Goal: Information Seeking & Learning: Check status

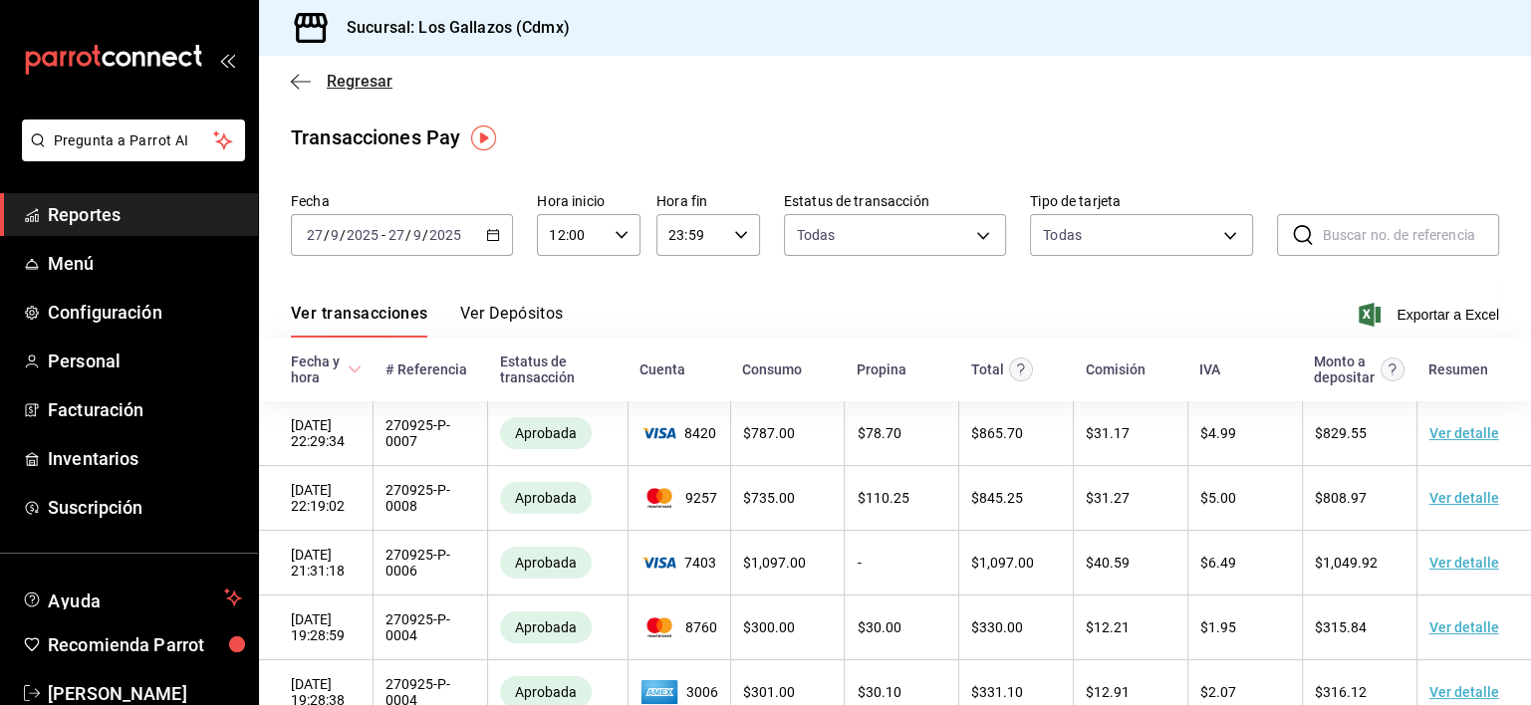
click at [307, 88] on icon "button" at bounding box center [301, 82] width 20 height 18
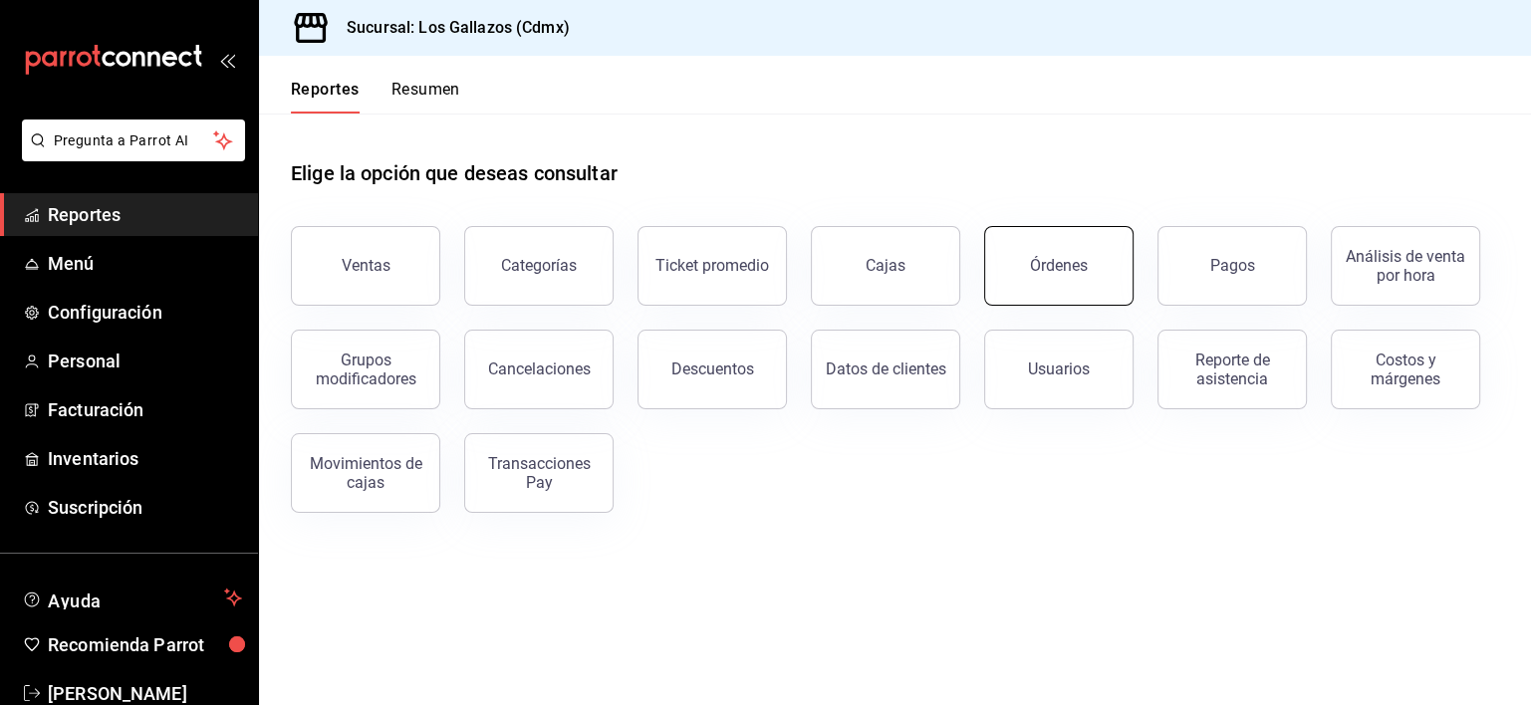
click at [1078, 287] on button "Órdenes" at bounding box center [1058, 266] width 149 height 80
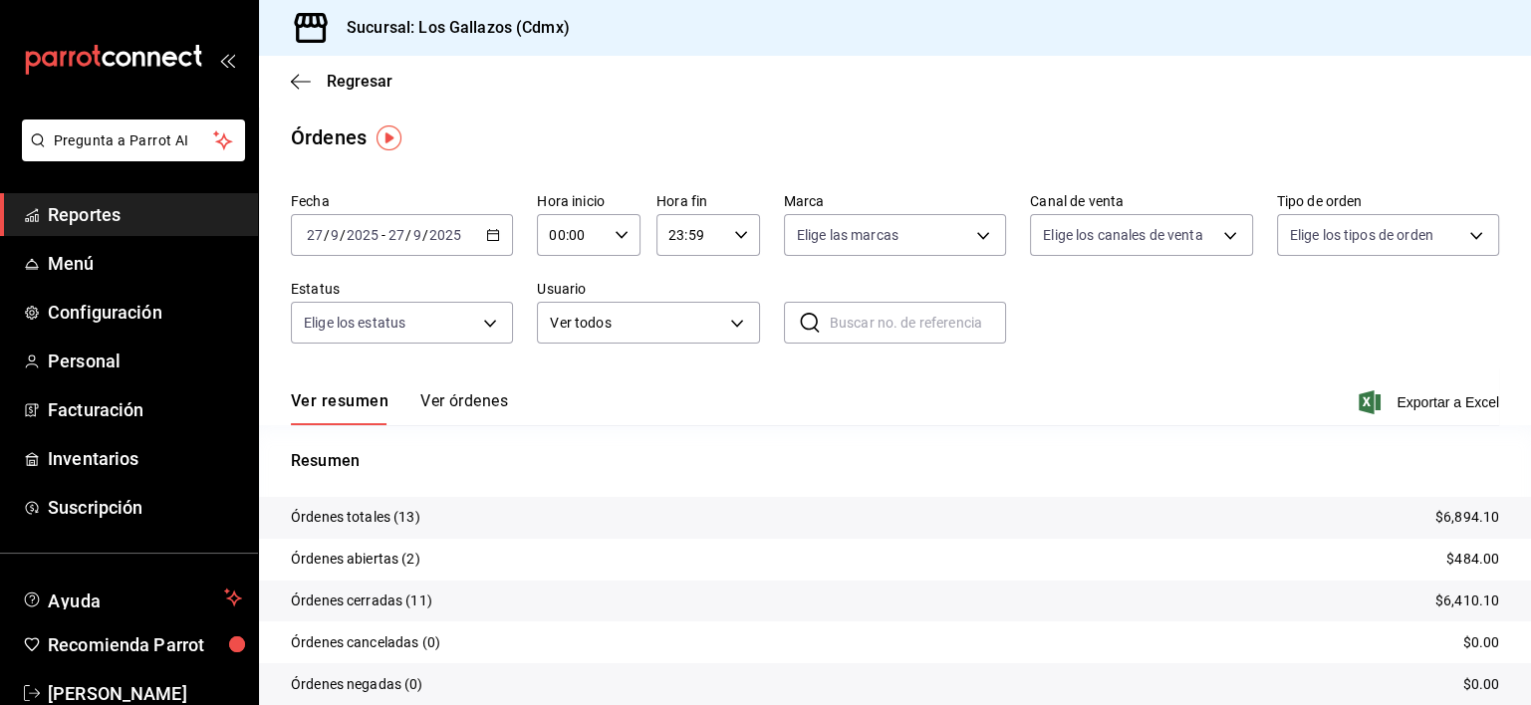
click at [477, 396] on button "Ver órdenes" at bounding box center [464, 408] width 88 height 34
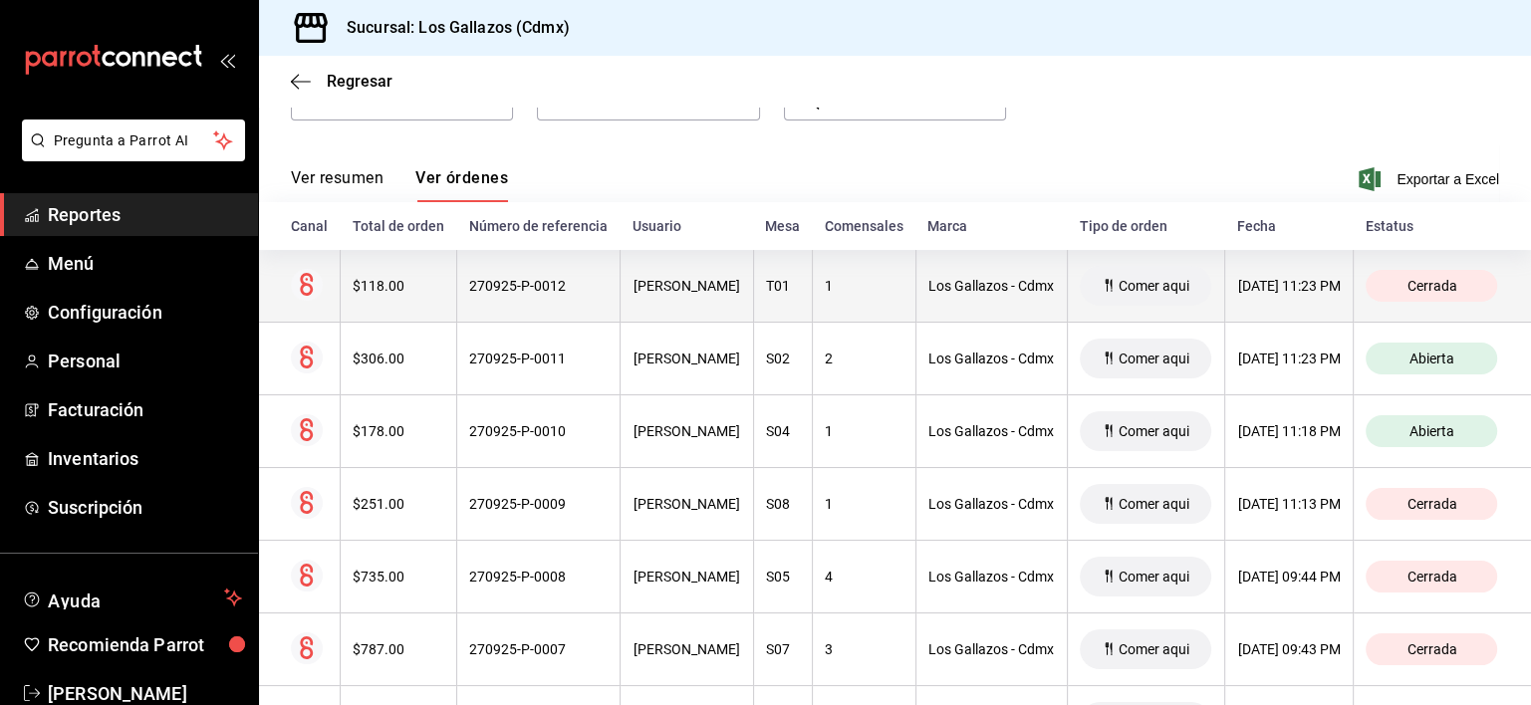
scroll to position [223, 0]
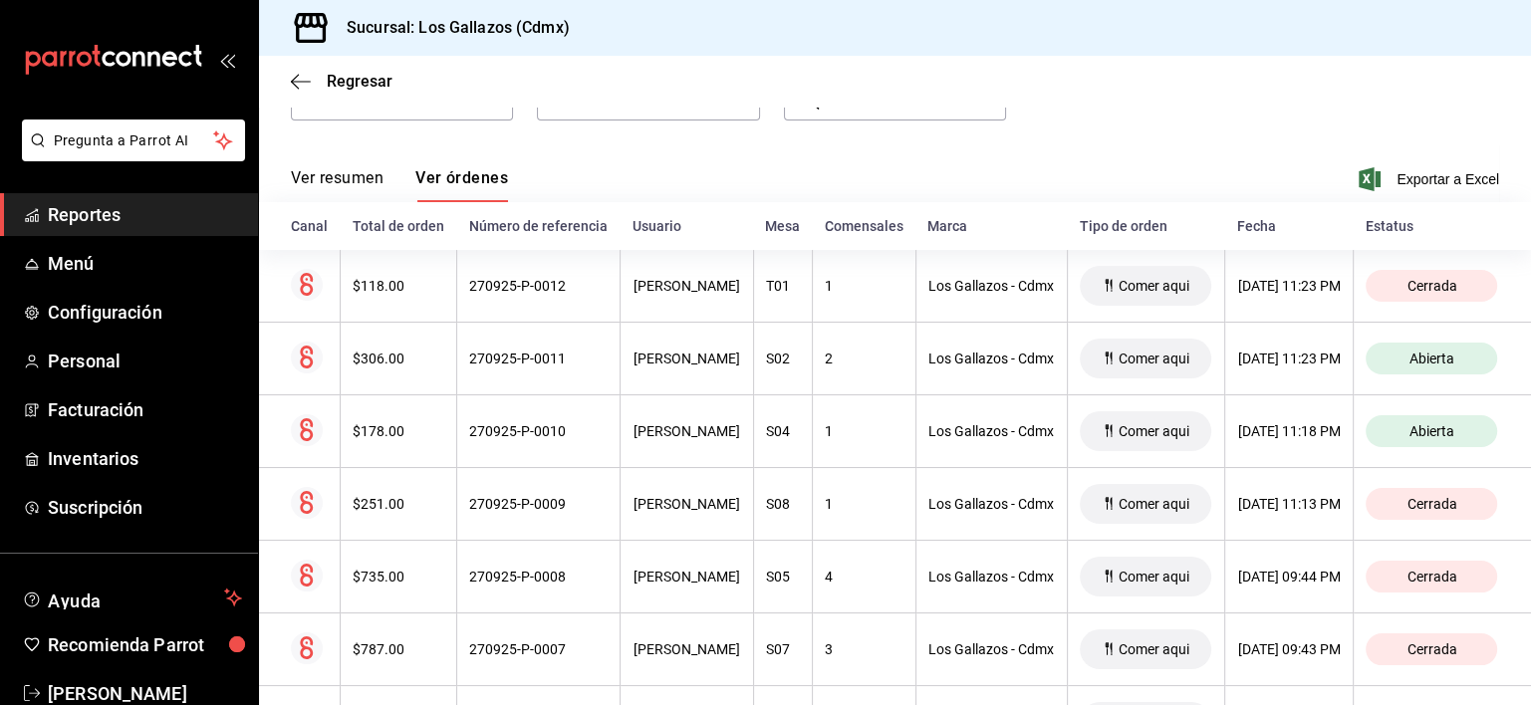
click at [311, 184] on button "Ver resumen" at bounding box center [337, 185] width 93 height 34
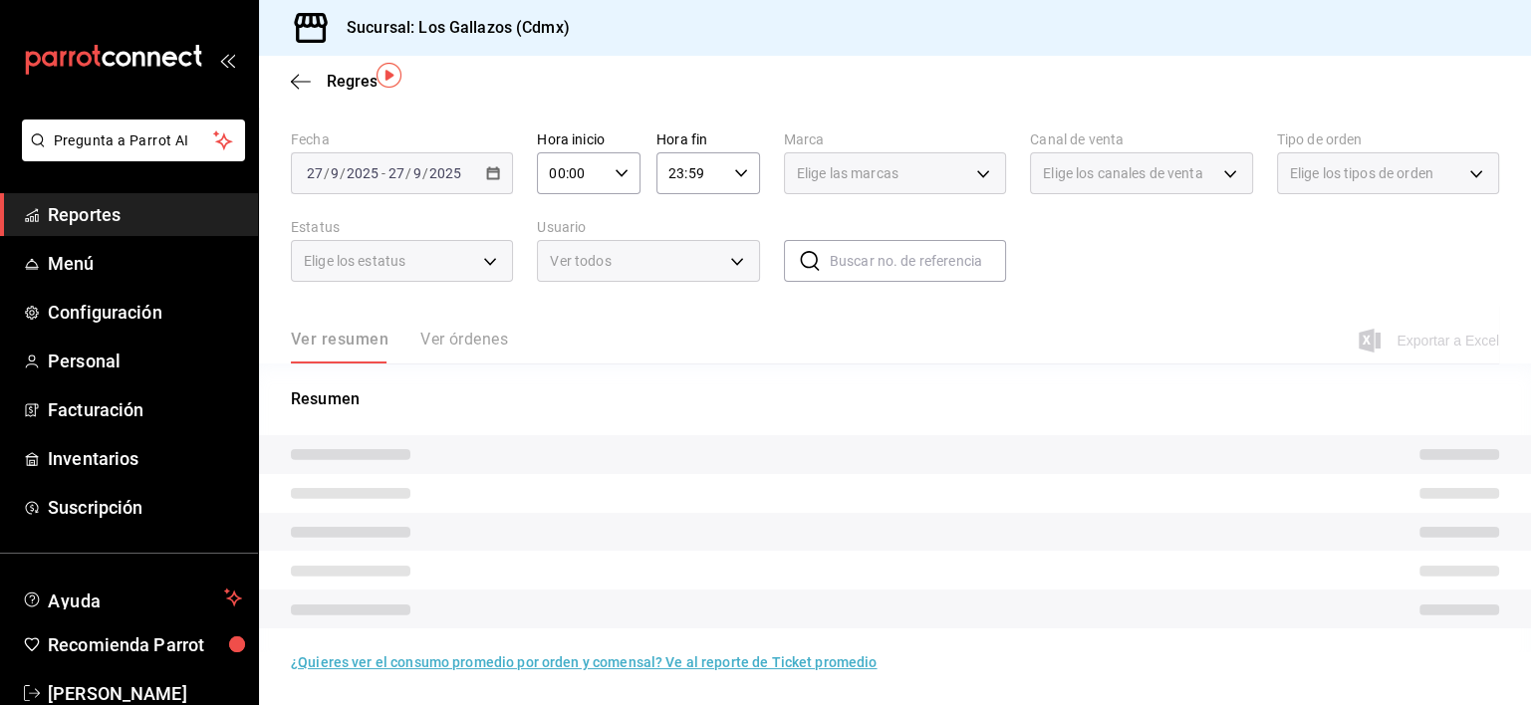
scroll to position [77, 0]
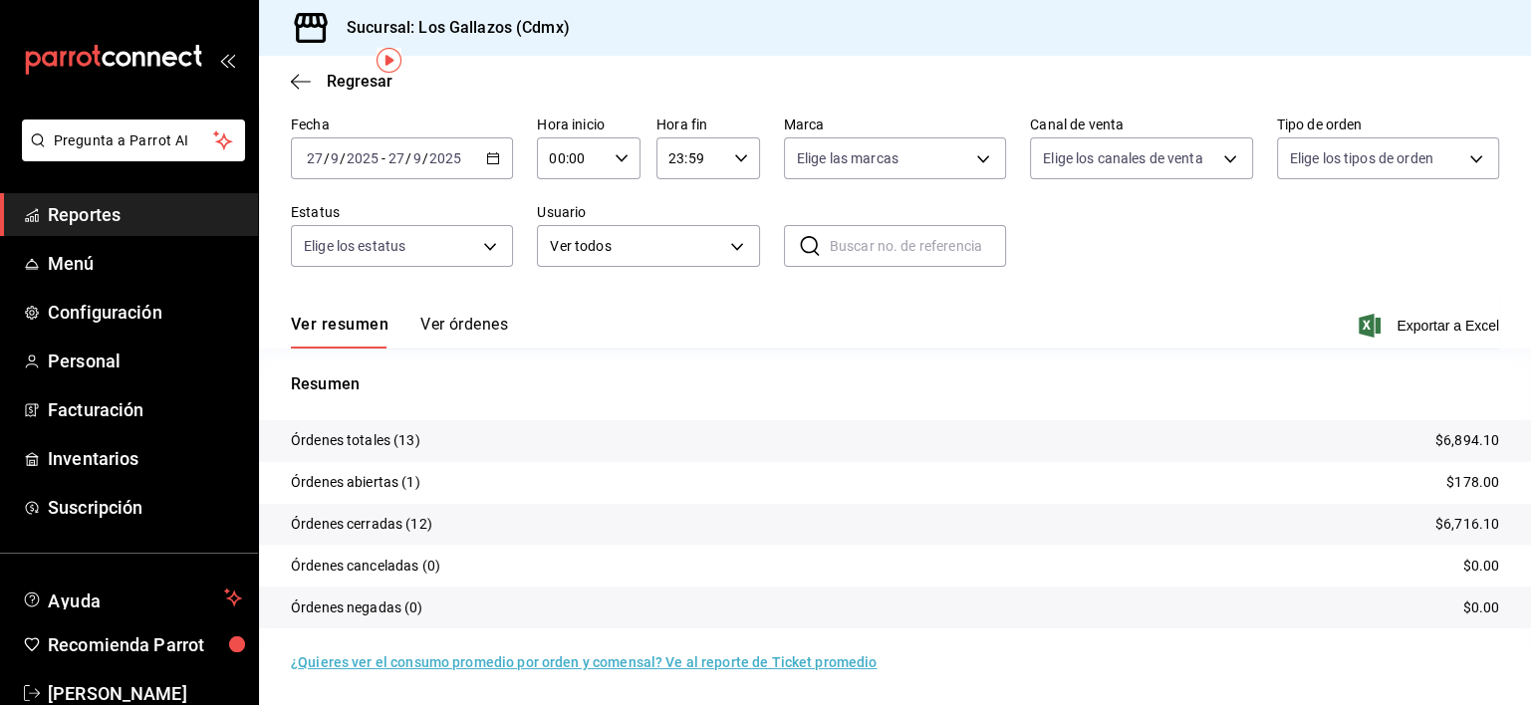
click at [462, 320] on button "Ver órdenes" at bounding box center [464, 332] width 88 height 34
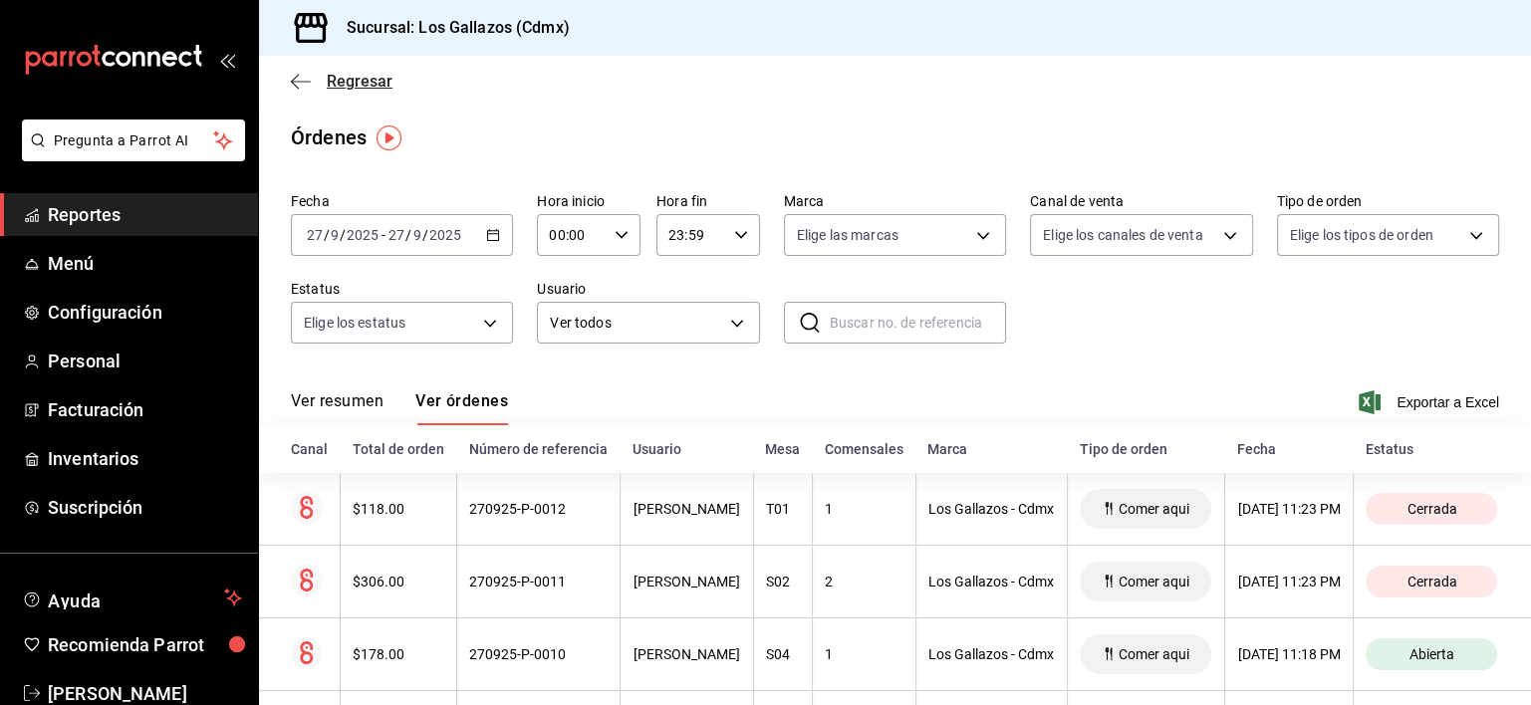
click at [303, 84] on icon "button" at bounding box center [301, 82] width 20 height 18
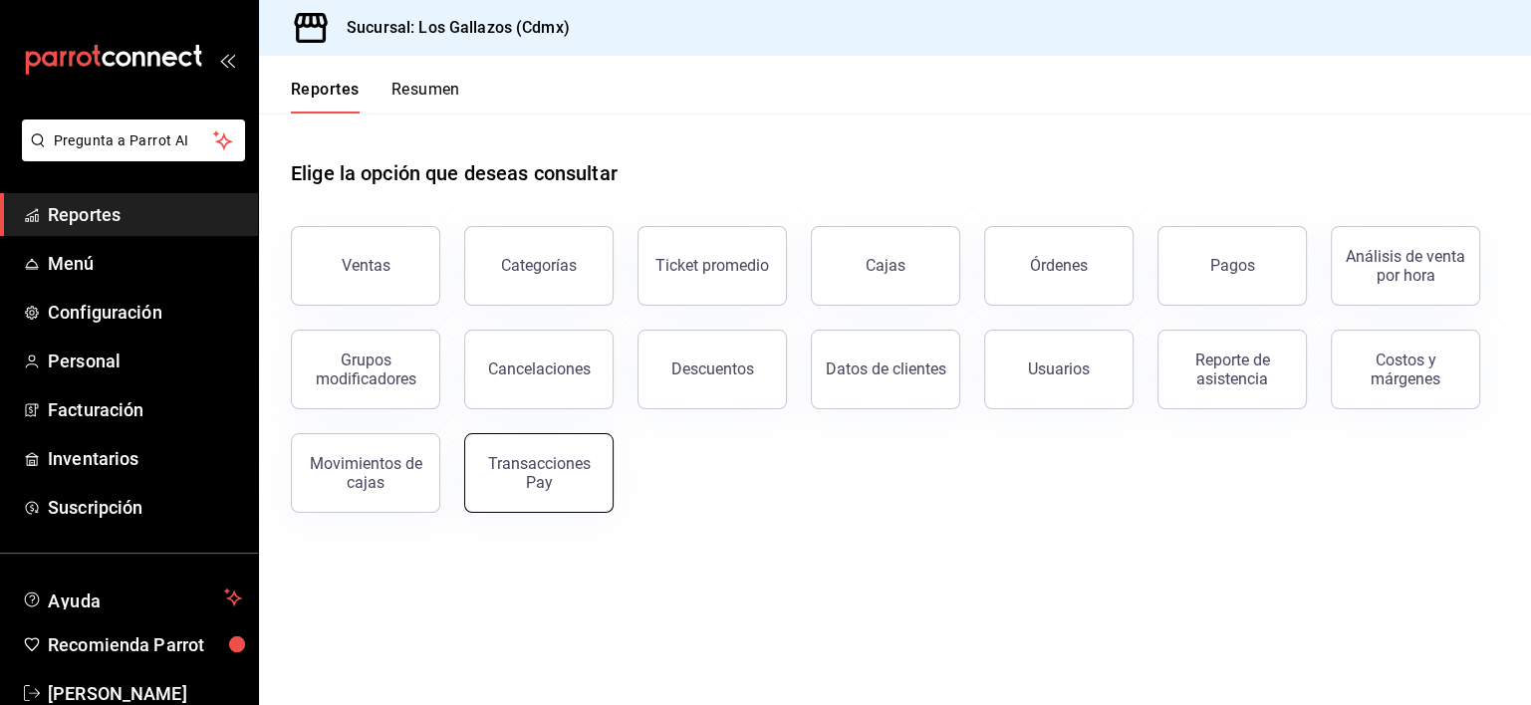
click at [564, 482] on div "Transacciones Pay" at bounding box center [538, 473] width 123 height 38
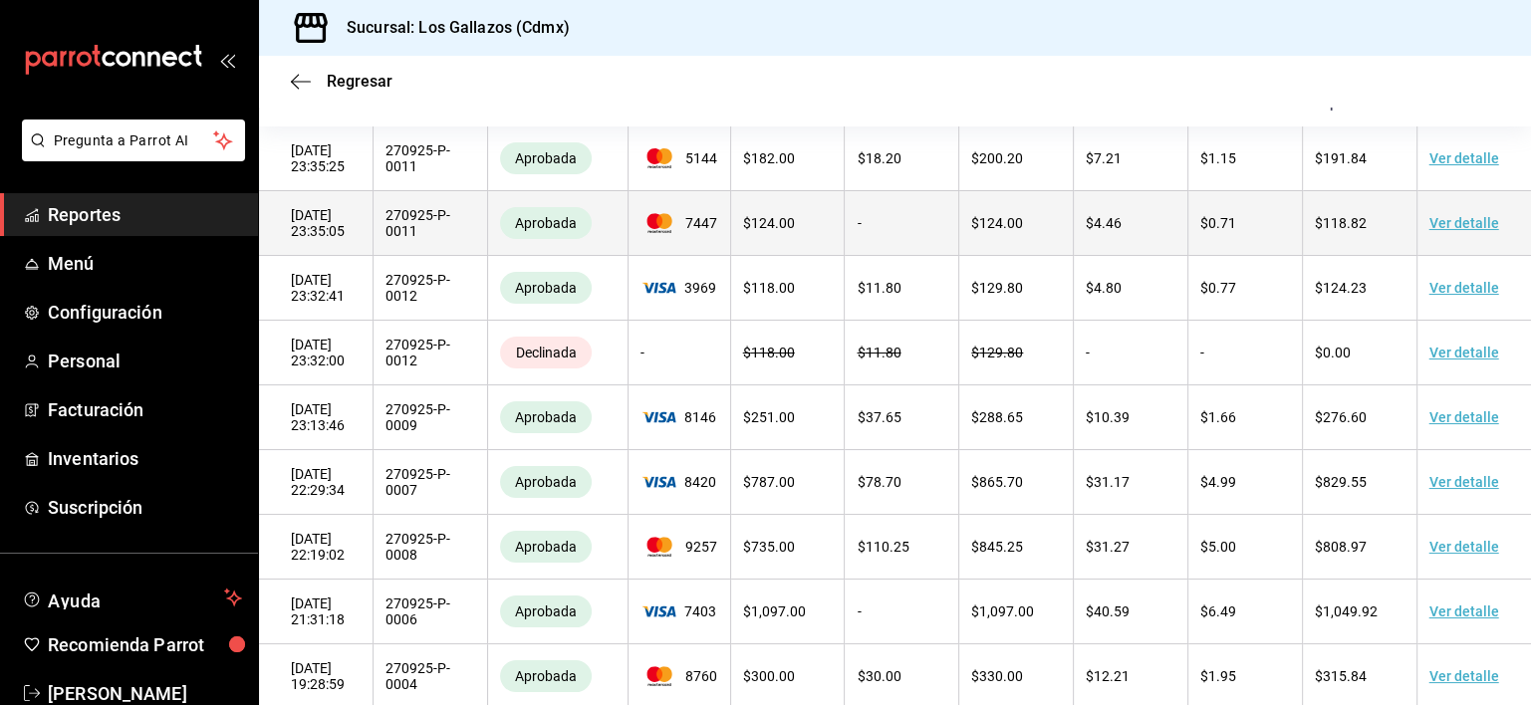
scroll to position [279, 0]
